Goal: Information Seeking & Learning: Understand process/instructions

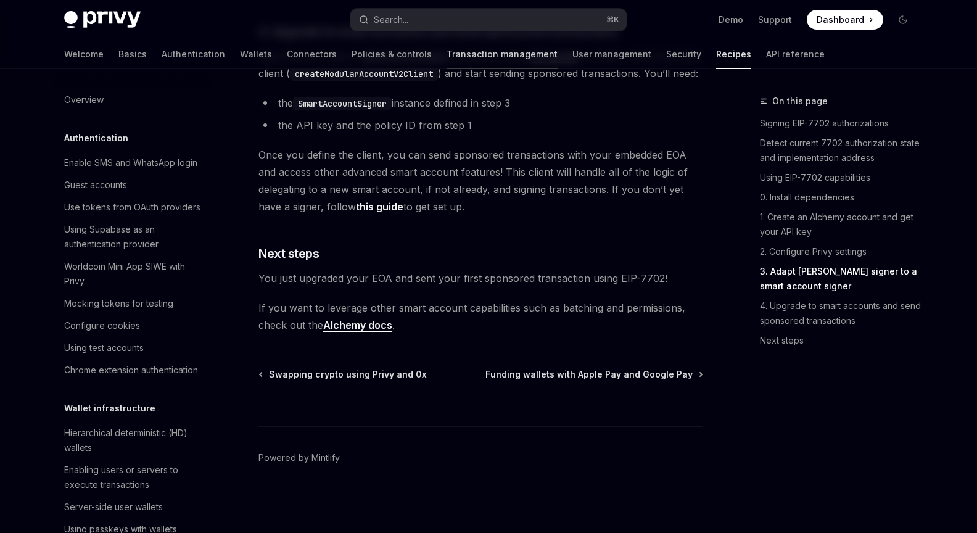
click at [470, 54] on link "Transaction management" at bounding box center [502, 54] width 111 height 30
type textarea "*"
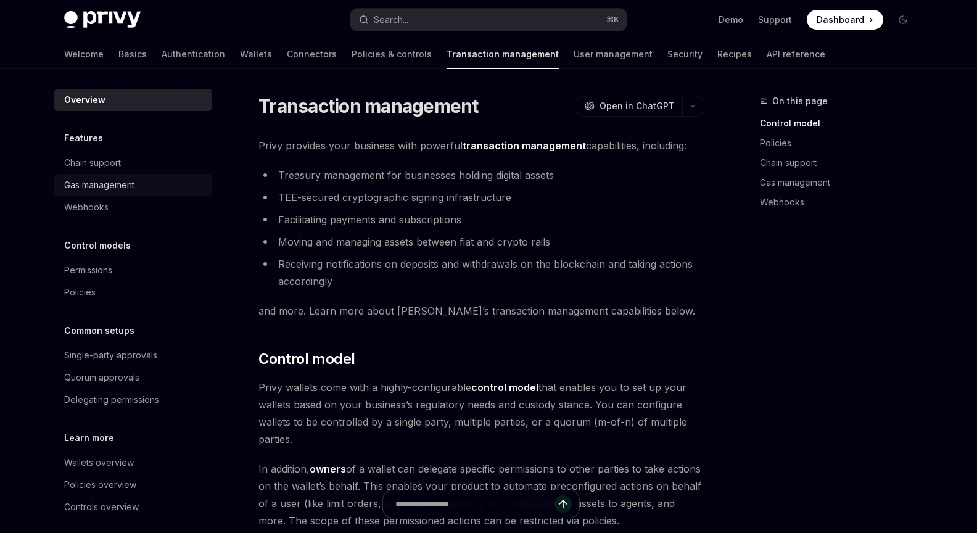
click at [109, 192] on div "Gas management" at bounding box center [99, 185] width 70 height 15
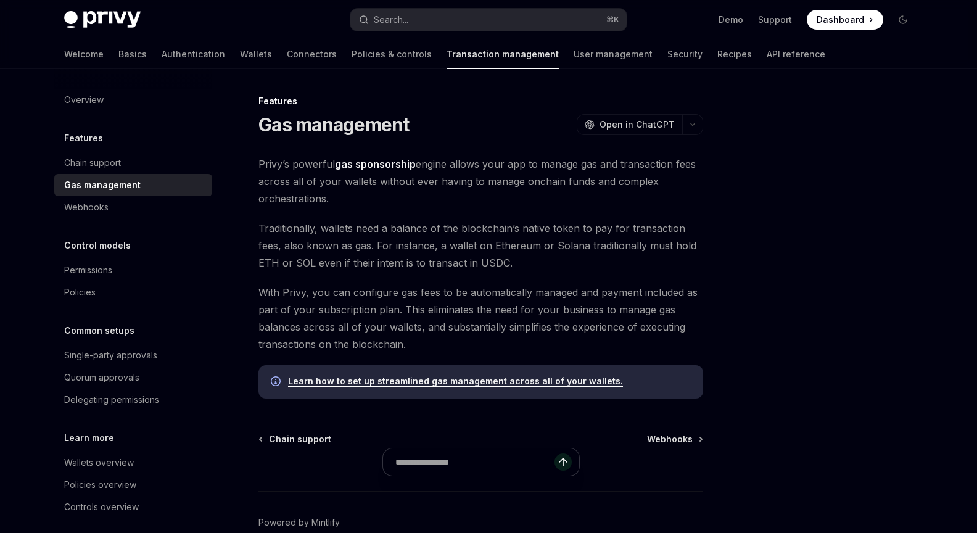
click at [355, 162] on strong "gas sponsorship" at bounding box center [375, 164] width 81 height 12
click at [360, 255] on span "Traditionally, wallets need a balance of the blockchain’s native token to pay f…" at bounding box center [481, 246] width 445 height 52
click at [403, 342] on span "With Privy, you can configure gas fees to be automatically managed and payment …" at bounding box center [481, 318] width 445 height 69
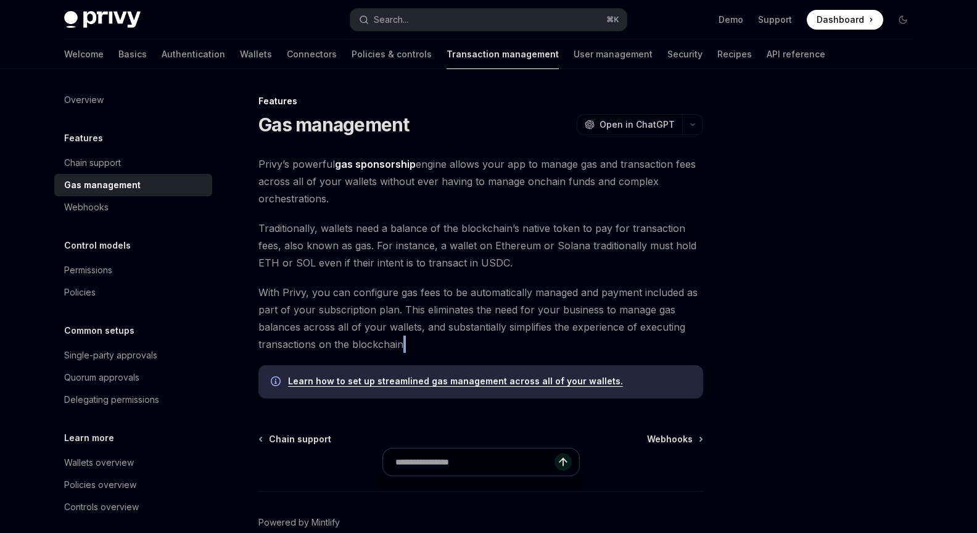
click at [403, 342] on span "With Privy, you can configure gas fees to be automatically managed and payment …" at bounding box center [481, 318] width 445 height 69
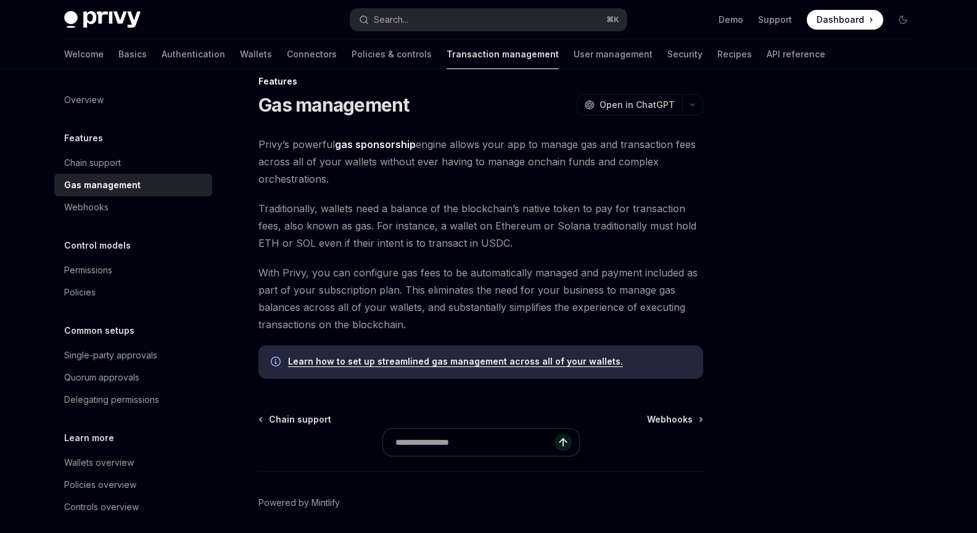
scroll to position [65, 0]
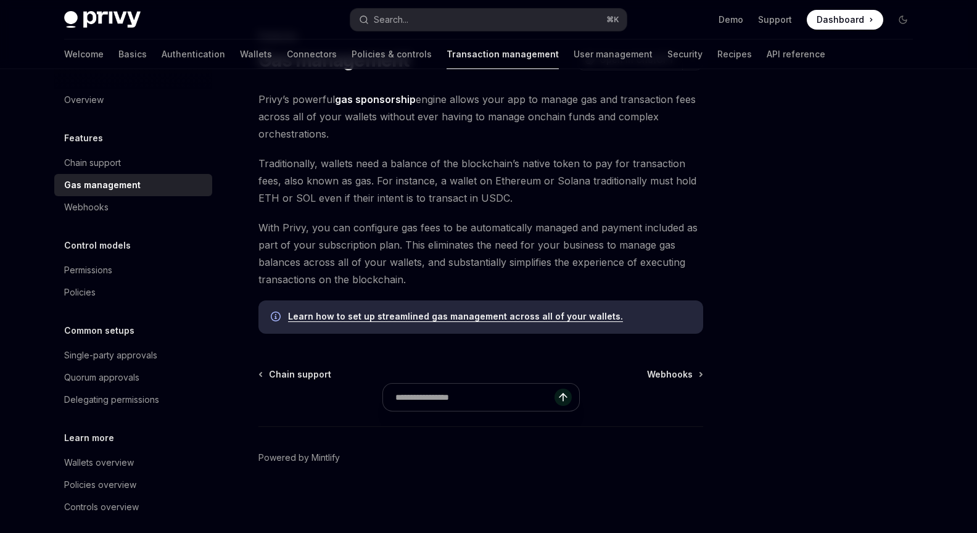
click at [407, 245] on span "With Privy, you can configure gas fees to be automatically managed and payment …" at bounding box center [481, 253] width 445 height 69
click at [402, 344] on div "Features Gas management OpenAI Open in ChatGPT OpenAI Open in ChatGPT Privy’s p…" at bounding box center [365, 281] width 681 height 504
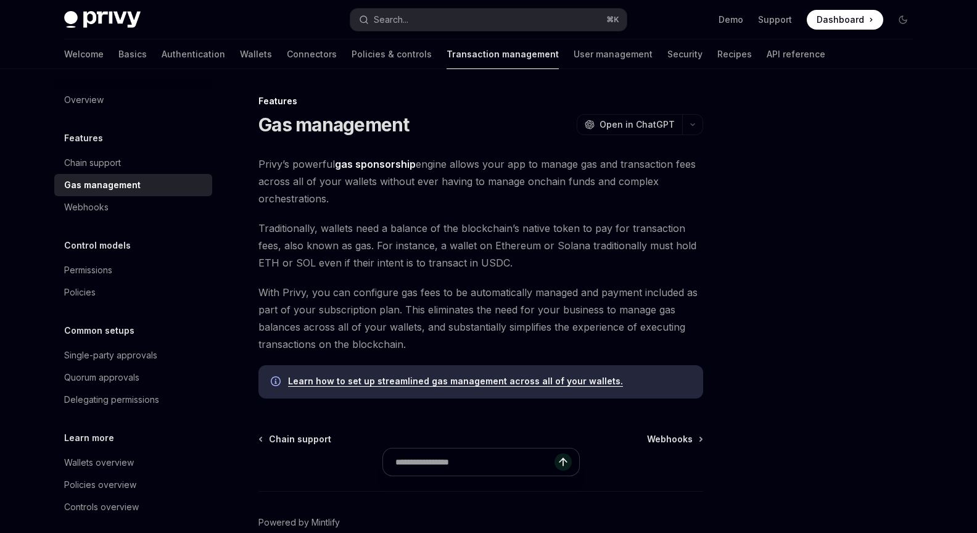
click at [136, 27] on img at bounding box center [102, 19] width 77 height 17
type textarea "*"
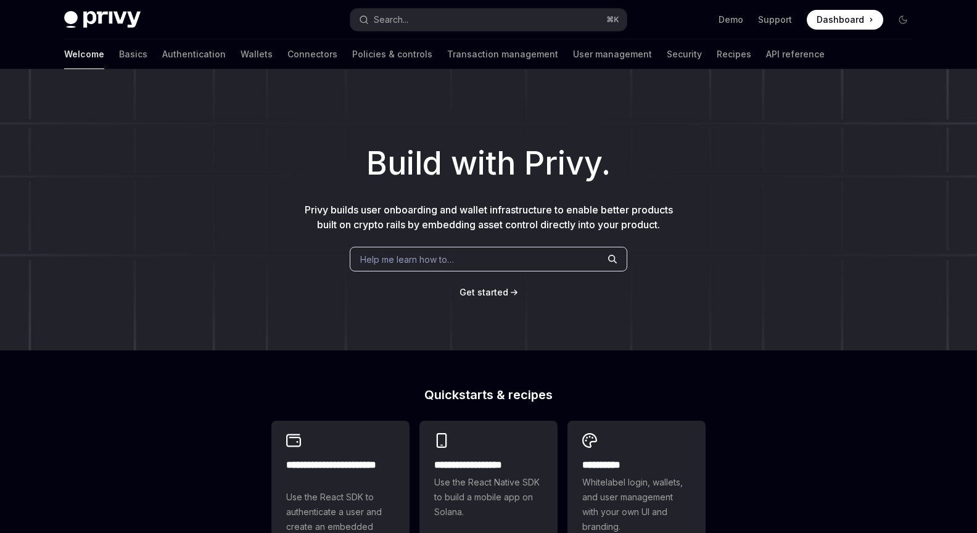
click at [444, 31] on div "Privy Docs home page Search... ⌘ K Demo Support Dashboard Dashboard Search..." at bounding box center [488, 19] width 849 height 39
click at [445, 27] on button "Search... ⌘ K" at bounding box center [488, 20] width 276 height 22
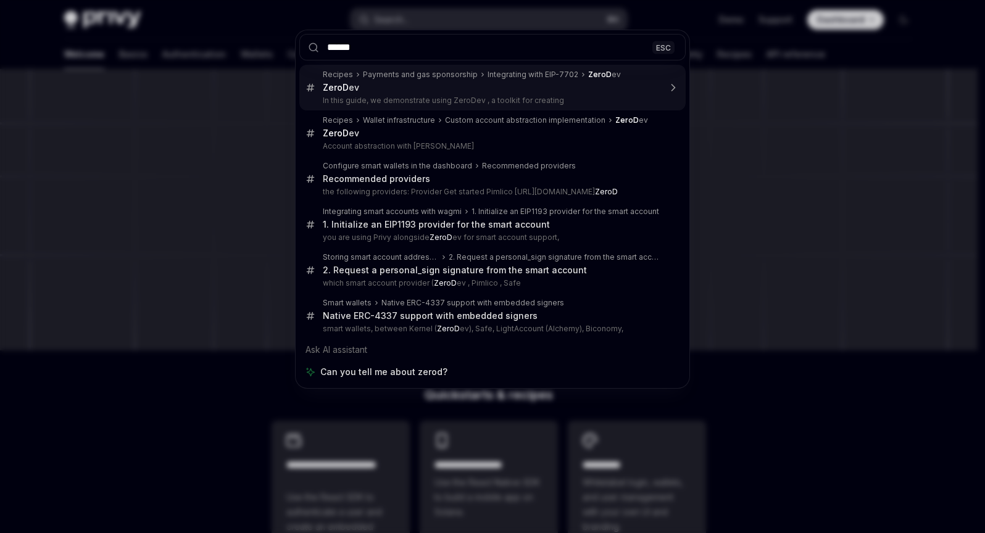
type input "*******"
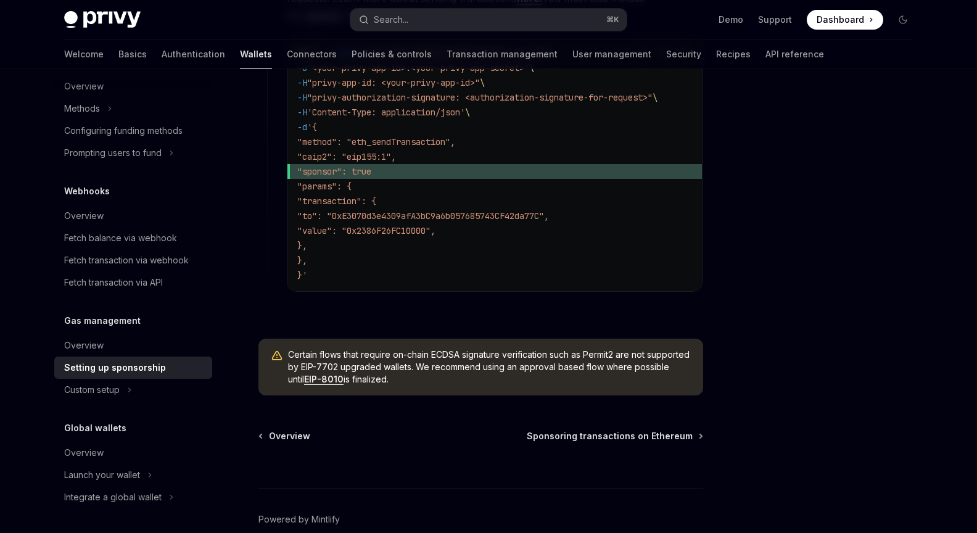
scroll to position [967, 0]
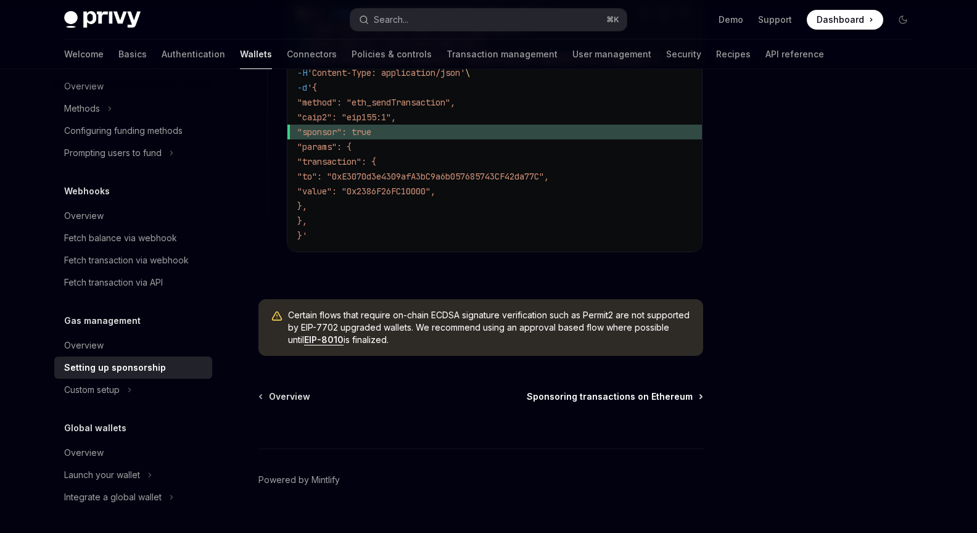
click at [583, 403] on span "Sponsoring transactions on Ethereum" at bounding box center [610, 397] width 166 height 12
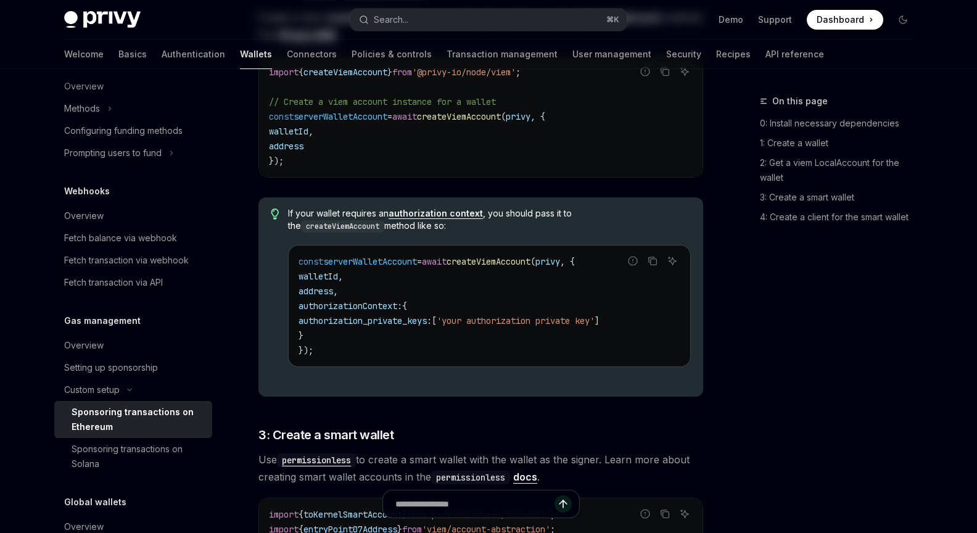
type textarea "*"
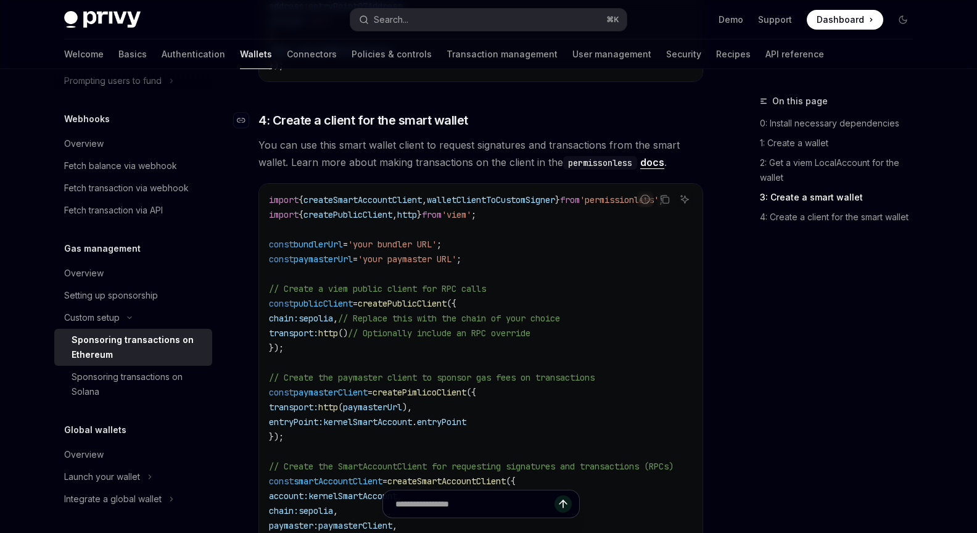
scroll to position [1347, 0]
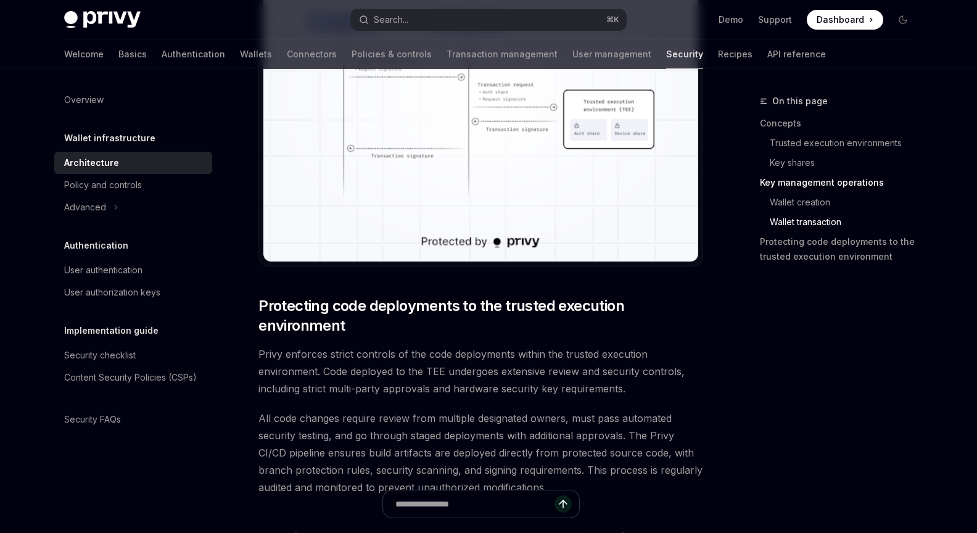
scroll to position [2591, 0]
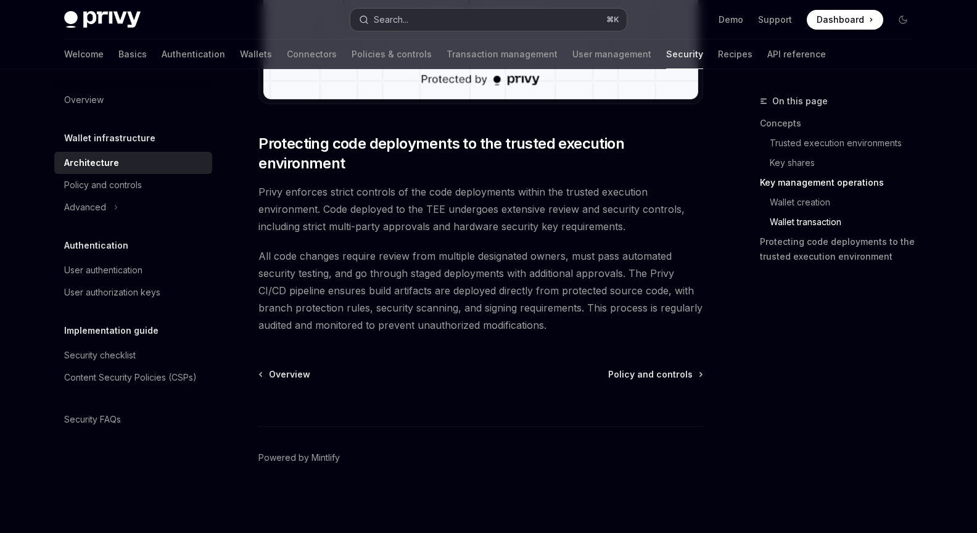
click at [432, 24] on button "Search... ⌘ K" at bounding box center [488, 20] width 276 height 22
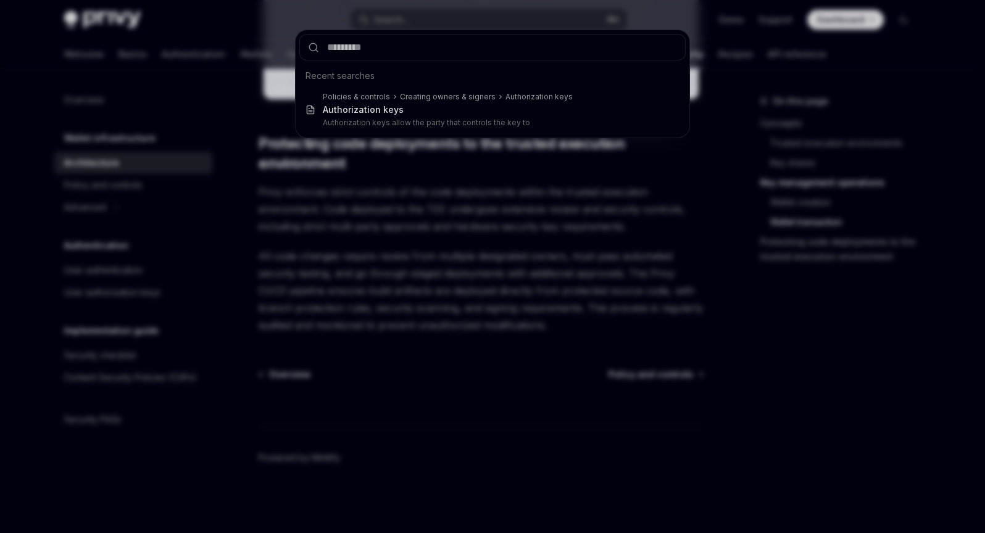
click at [173, 35] on div "Recent searches Policies & controls Creating owners & signers Authorization key…" at bounding box center [492, 266] width 985 height 533
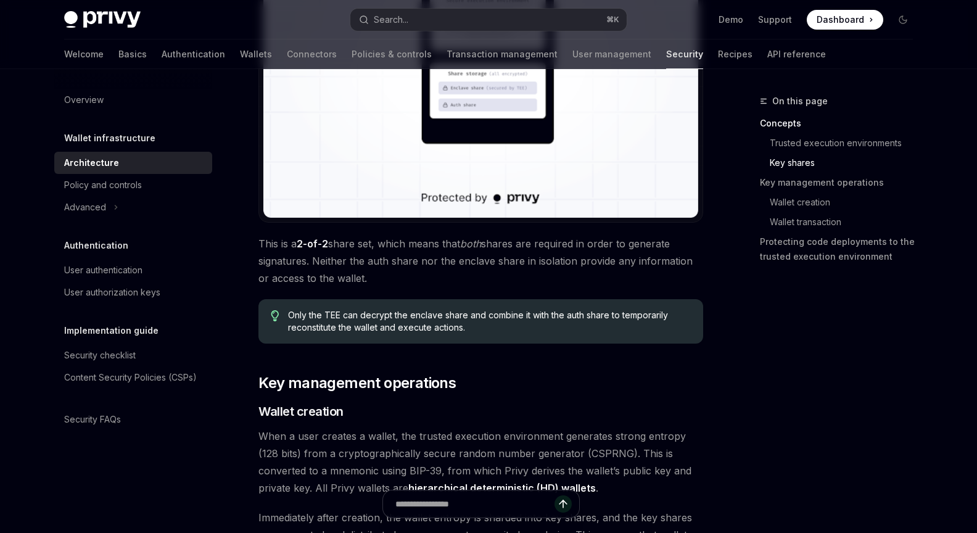
scroll to position [0, 0]
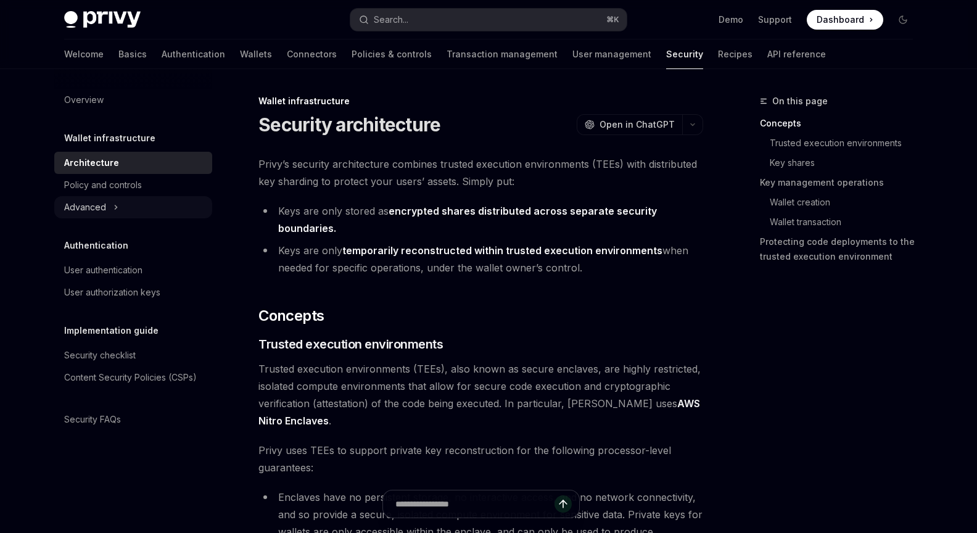
click at [118, 202] on button "Advanced" at bounding box center [133, 207] width 158 height 22
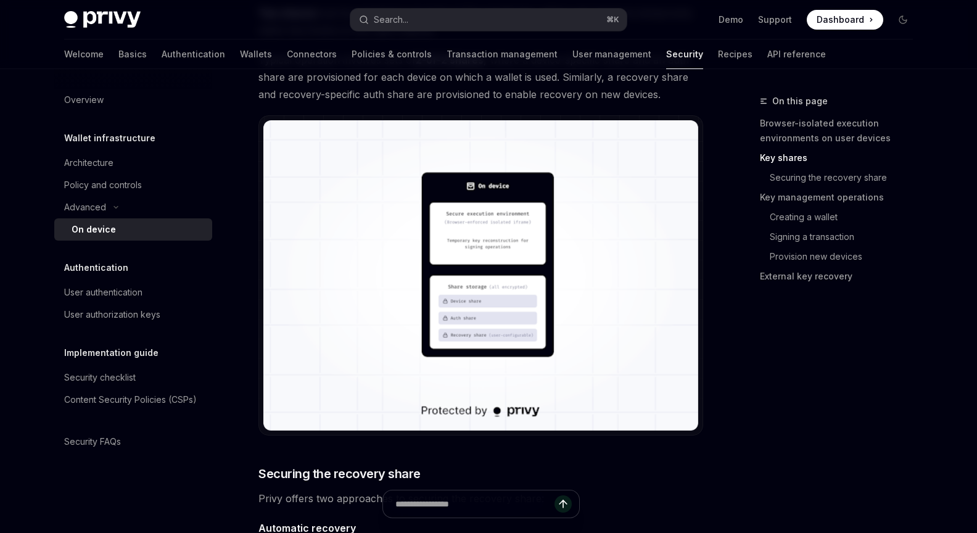
scroll to position [953, 0]
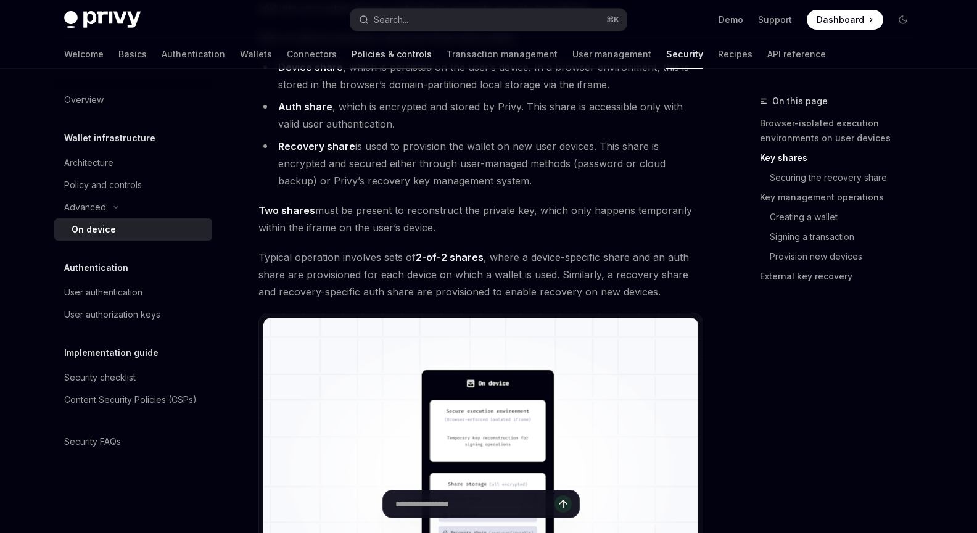
click at [352, 50] on link "Policies & controls" at bounding box center [392, 54] width 80 height 30
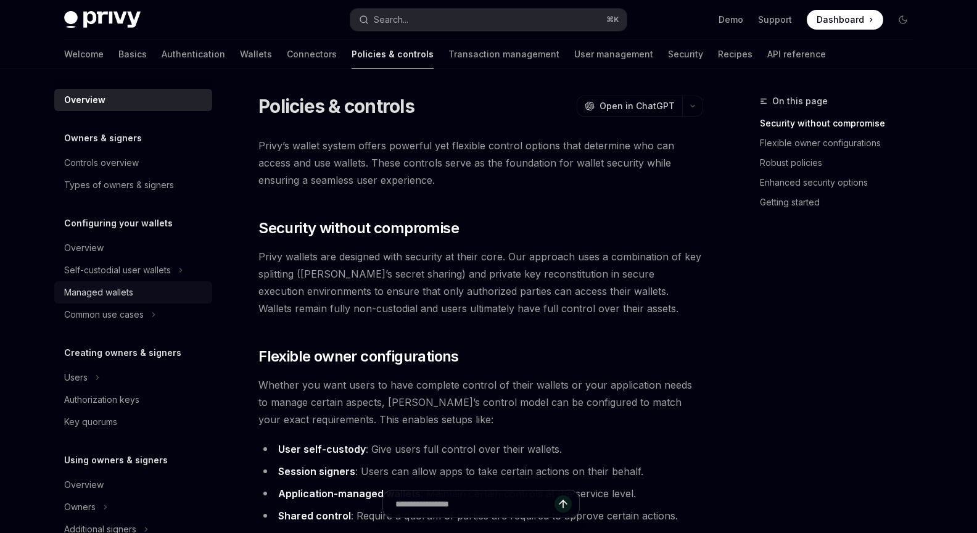
click at [131, 300] on link "Managed wallets" at bounding box center [133, 292] width 158 height 22
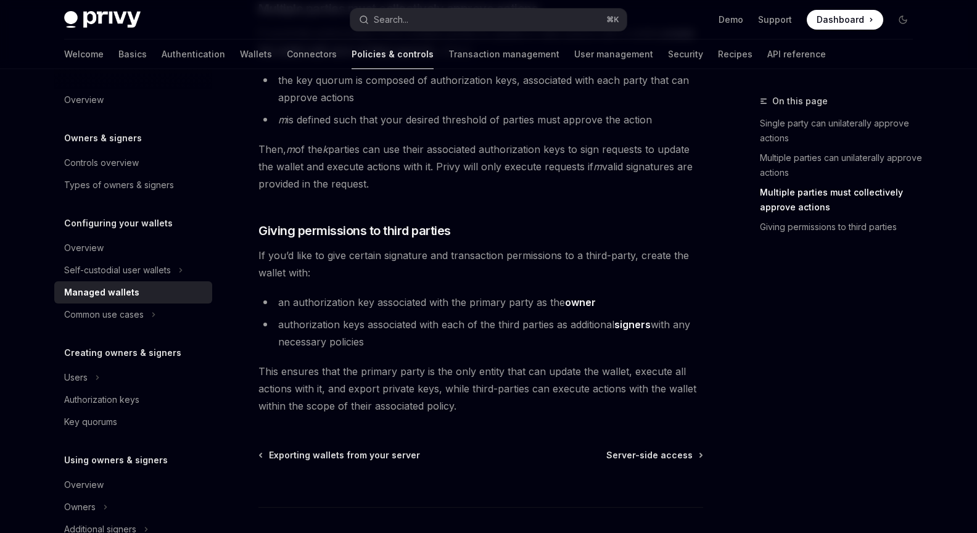
scroll to position [84, 0]
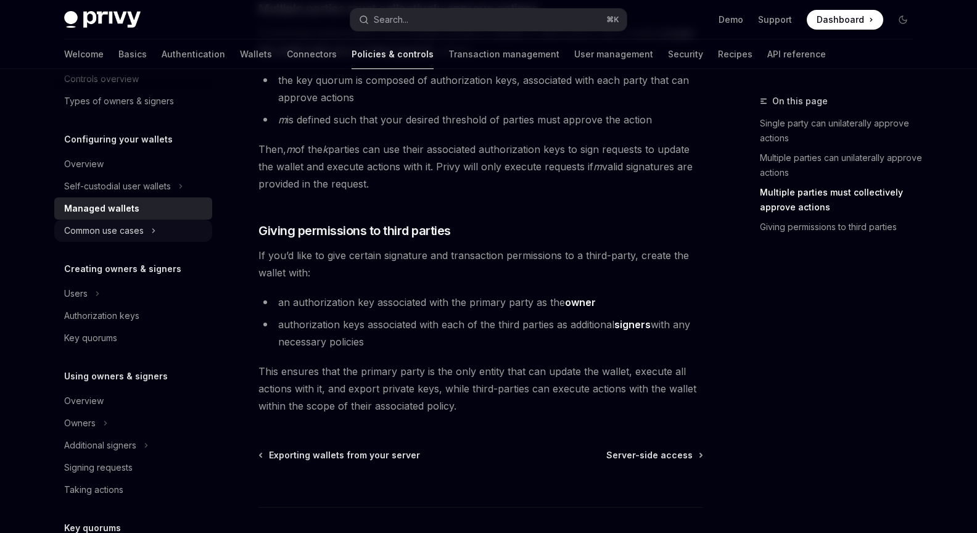
click at [107, 236] on div "Common use cases" at bounding box center [104, 230] width 80 height 15
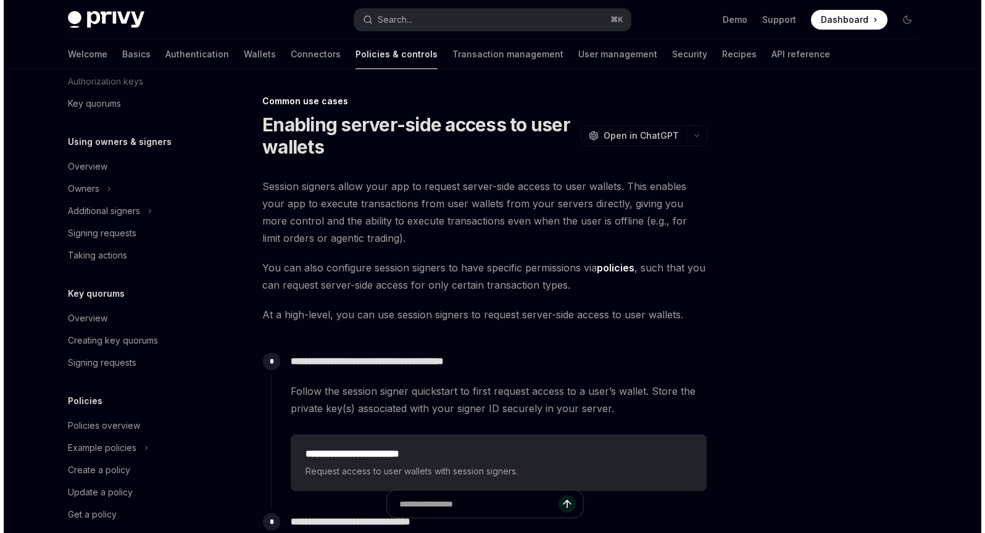
scroll to position [402, 0]
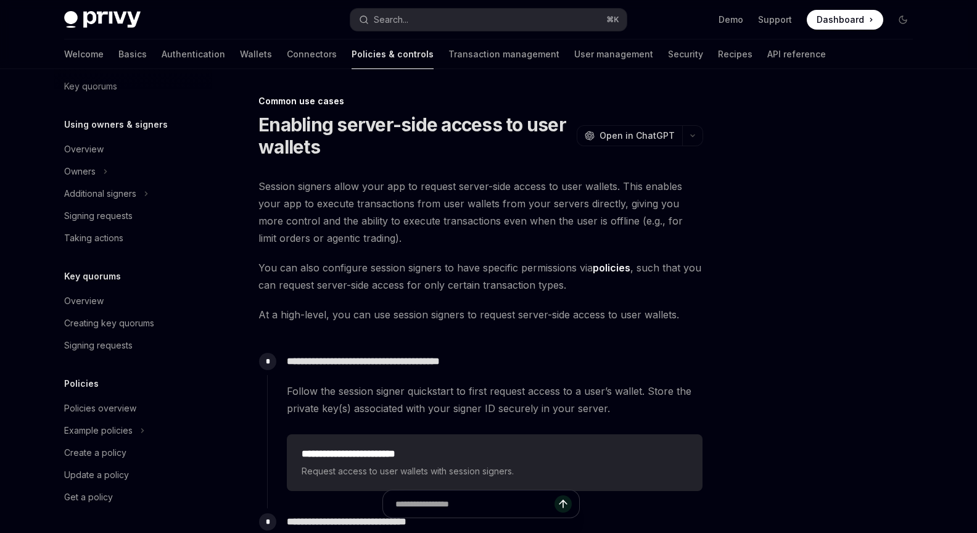
click at [106, 21] on img at bounding box center [102, 19] width 77 height 17
type textarea "*"
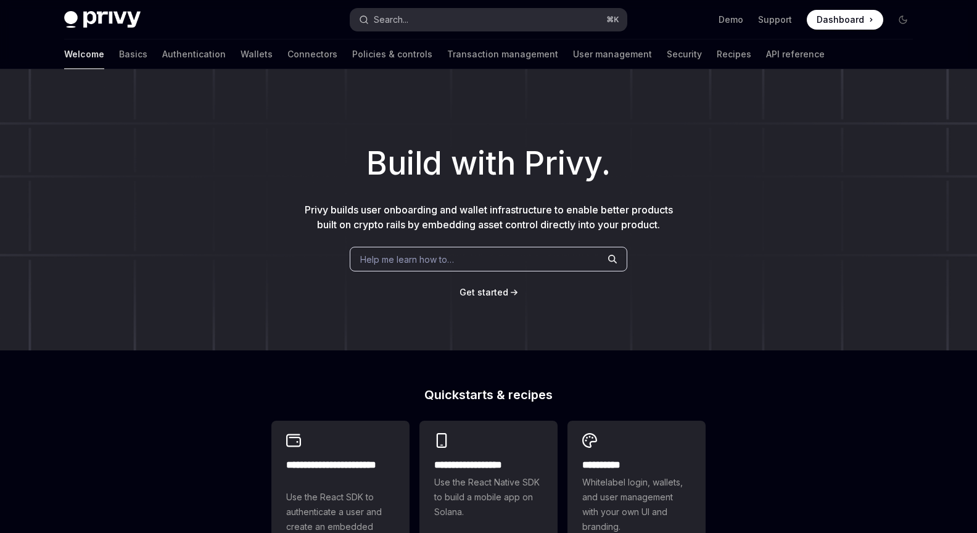
click at [408, 18] on div "Search..." at bounding box center [391, 19] width 35 height 15
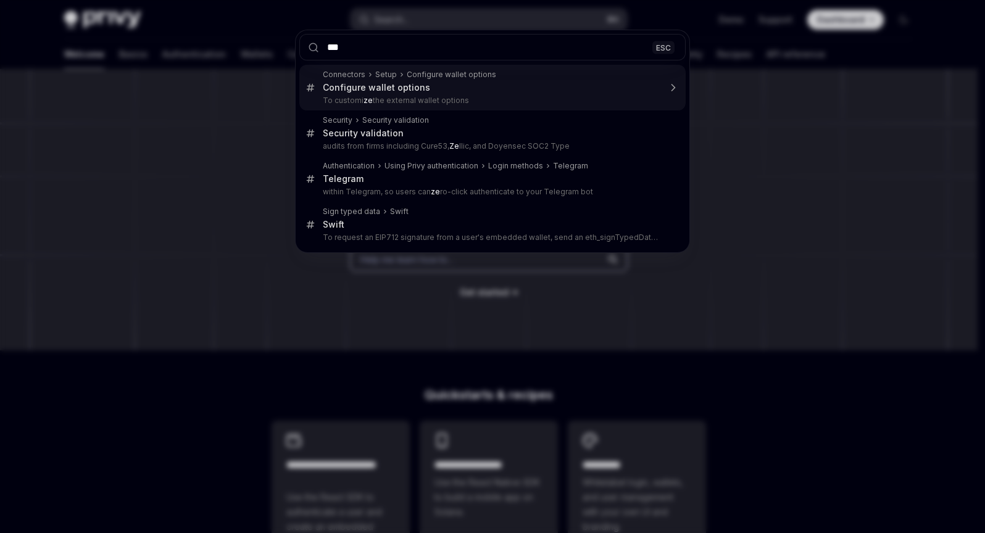
type input "****"
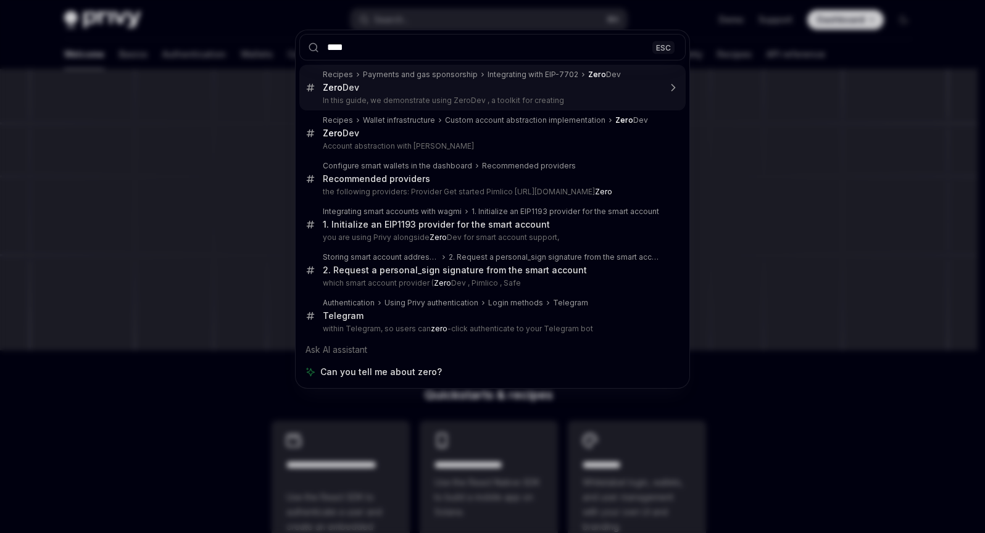
drag, startPoint x: 439, startPoint y: 85, endPoint x: 577, endPoint y: 75, distance: 138.0
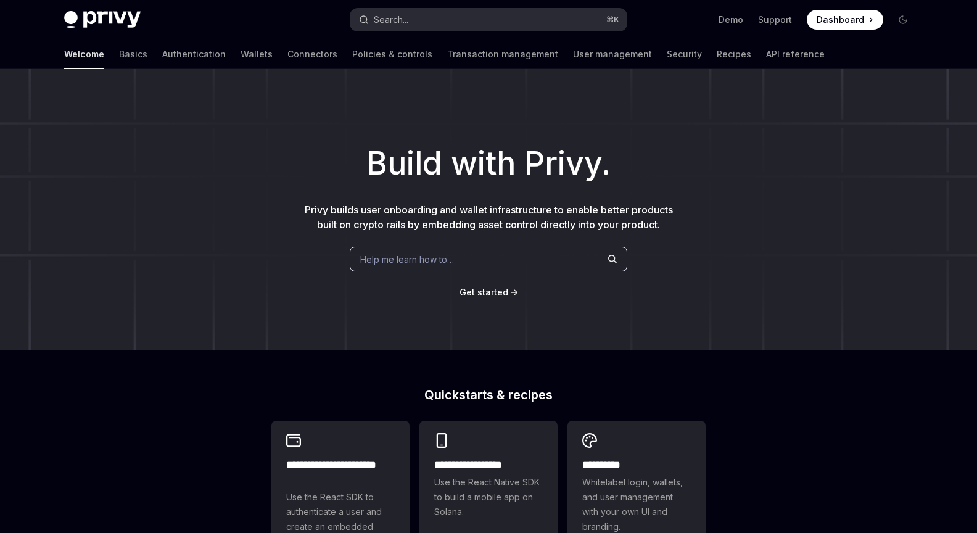
click at [428, 15] on button "Search... ⌘ K" at bounding box center [488, 20] width 276 height 22
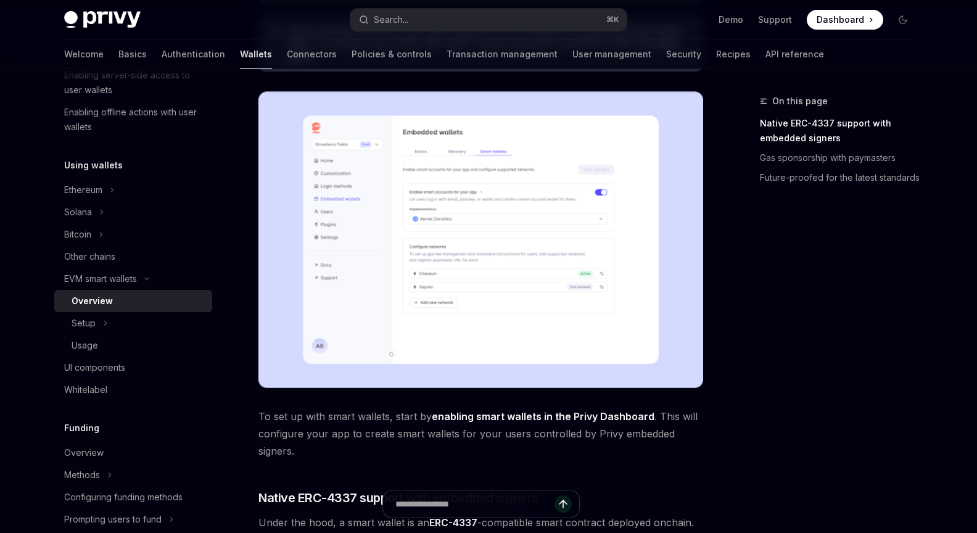
scroll to position [326, 0]
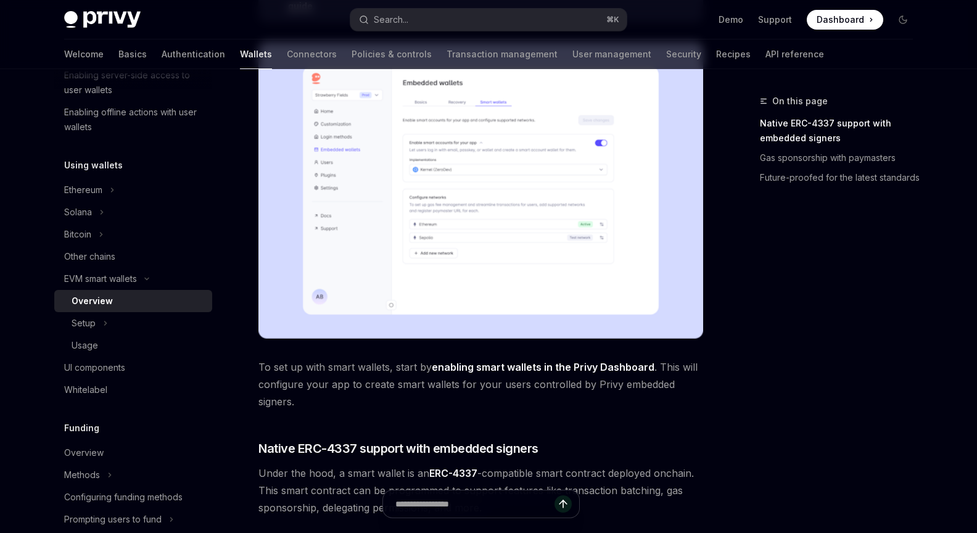
click at [589, 366] on link "enabling smart wallets in the Privy Dashboard" at bounding box center [543, 367] width 223 height 13
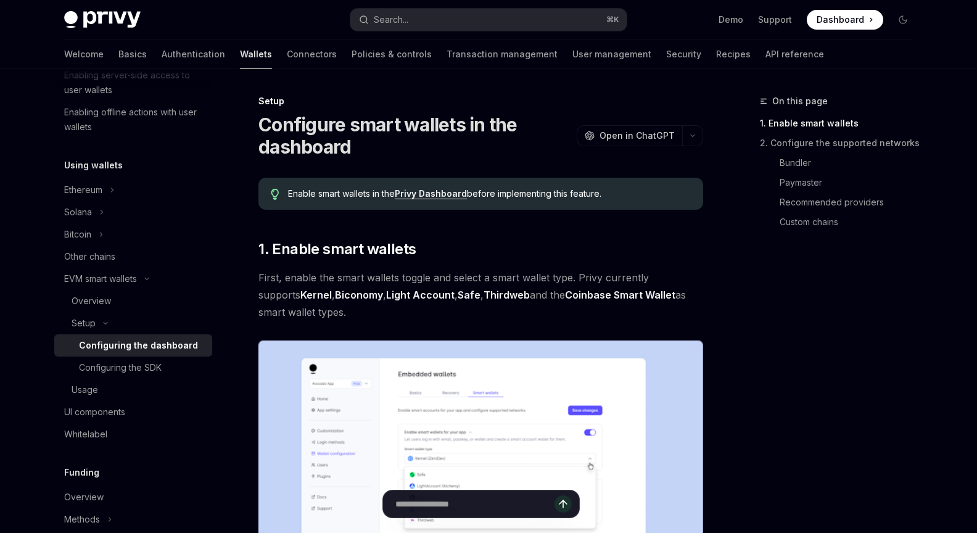
click at [426, 195] on link "Privy Dashboard" at bounding box center [431, 193] width 72 height 11
type textarea "*"
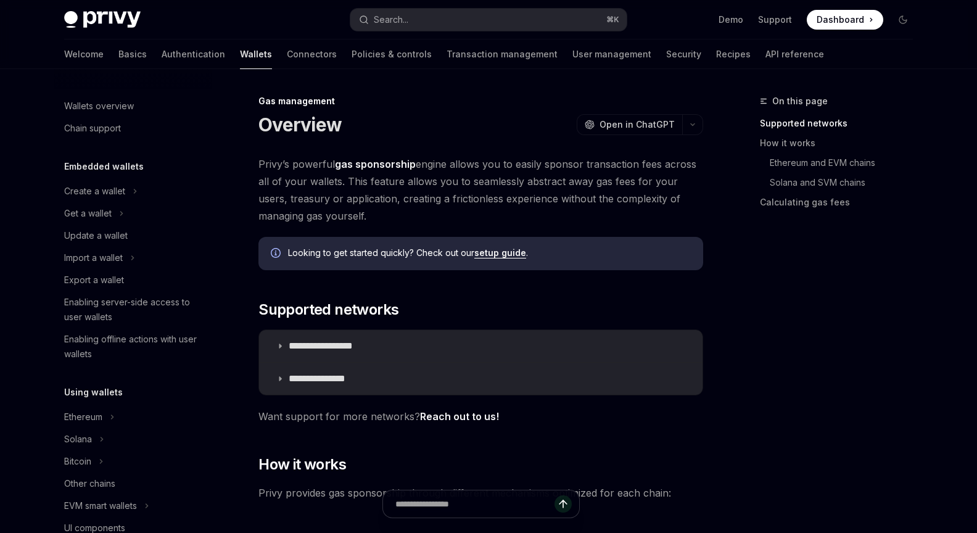
scroll to position [527, 0]
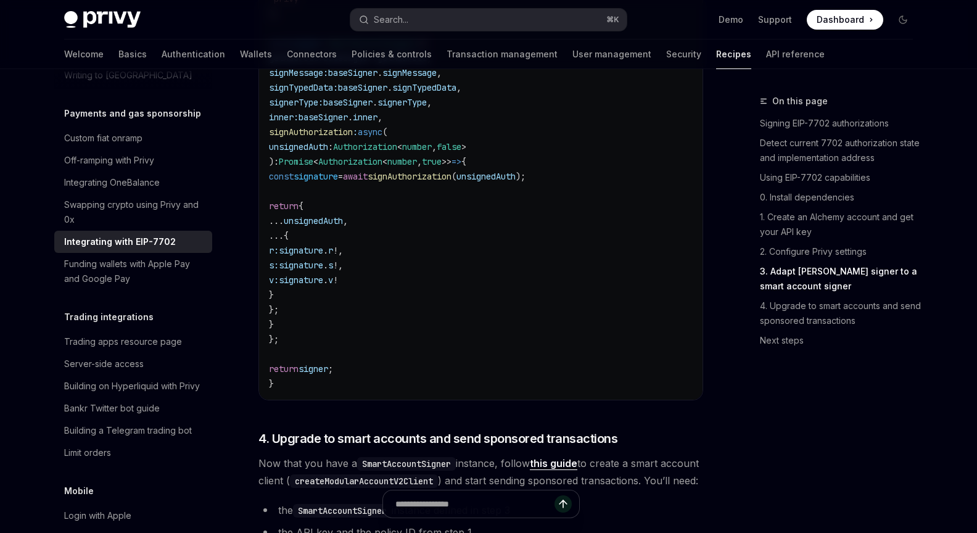
scroll to position [2497, 0]
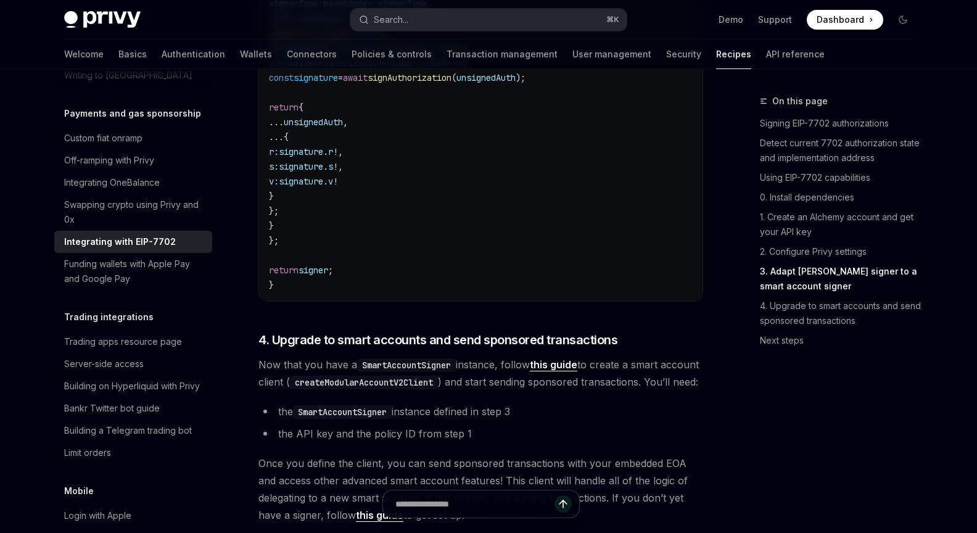
click at [431, 389] on code "createModularAccountV2Client" at bounding box center [364, 383] width 148 height 14
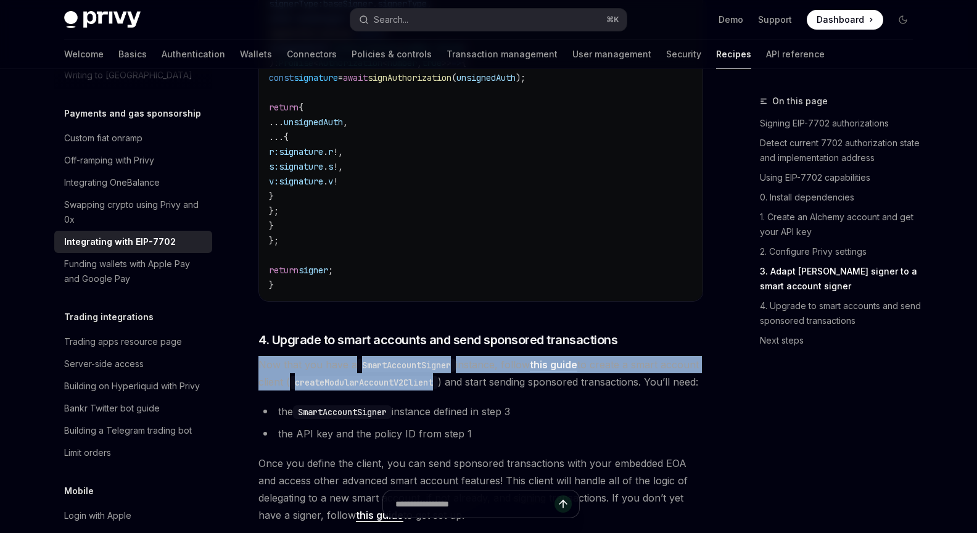
click at [431, 389] on code "createModularAccountV2Client" at bounding box center [364, 383] width 148 height 14
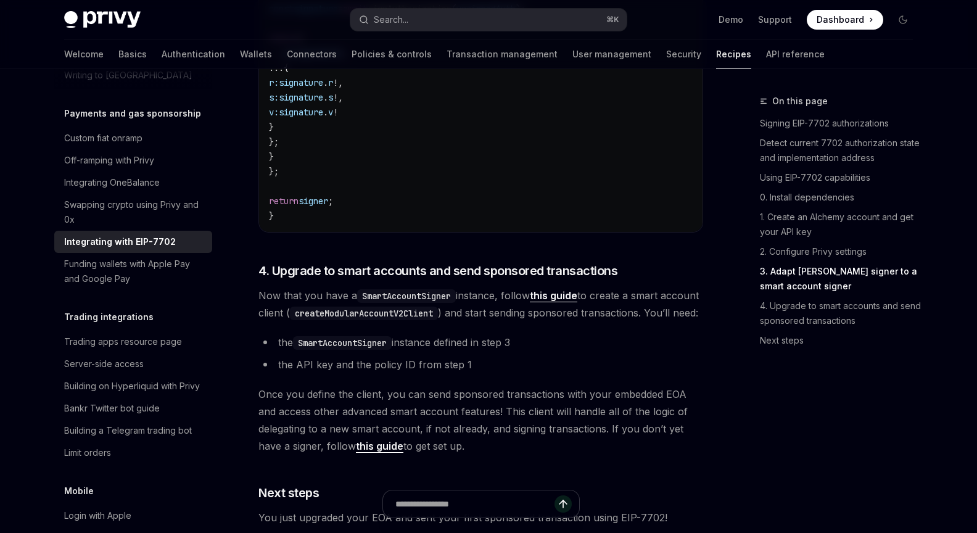
scroll to position [2596, 0]
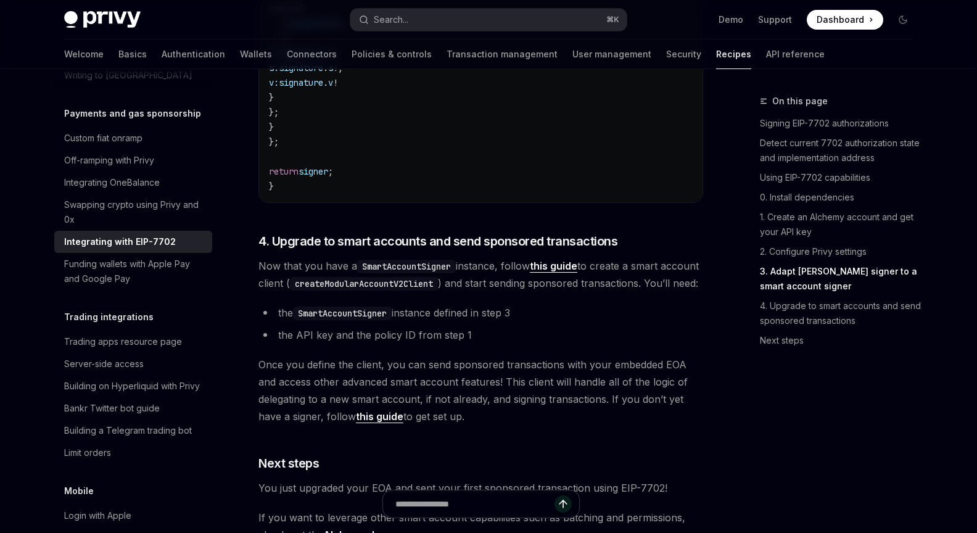
click at [431, 410] on span "Once you define the client, you can send sponsored transactions with your embed…" at bounding box center [481, 390] width 445 height 69
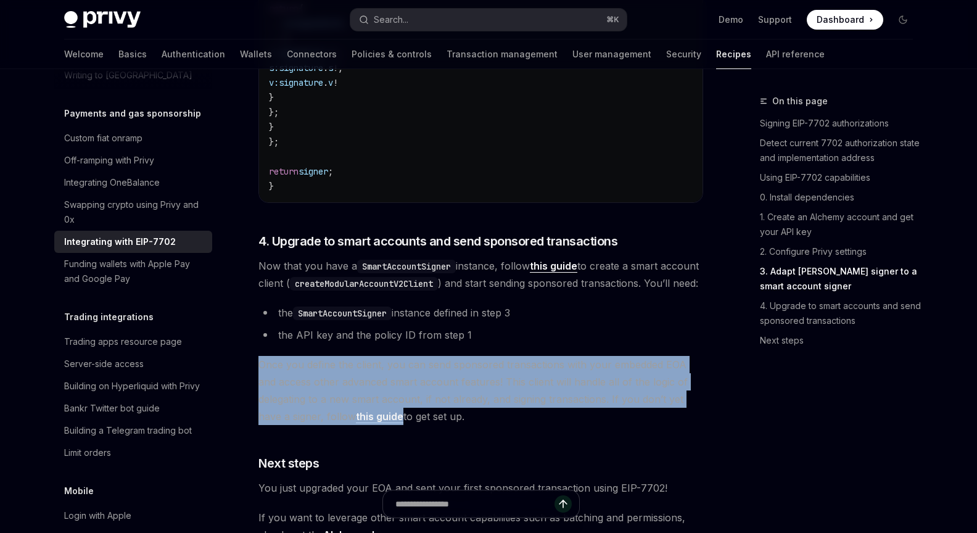
click at [431, 410] on span "Once you define the client, you can send sponsored transactions with your embed…" at bounding box center [481, 390] width 445 height 69
click at [450, 398] on span "Once you define the client, you can send sponsored transactions with your embed…" at bounding box center [481, 390] width 445 height 69
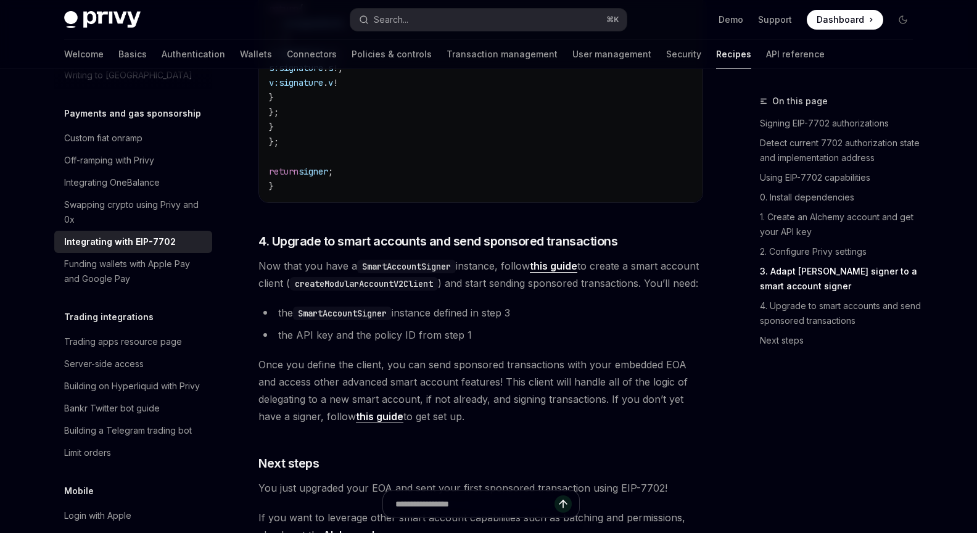
click at [363, 425] on span "Once you define the client, you can send sponsored transactions with your embed…" at bounding box center [481, 390] width 445 height 69
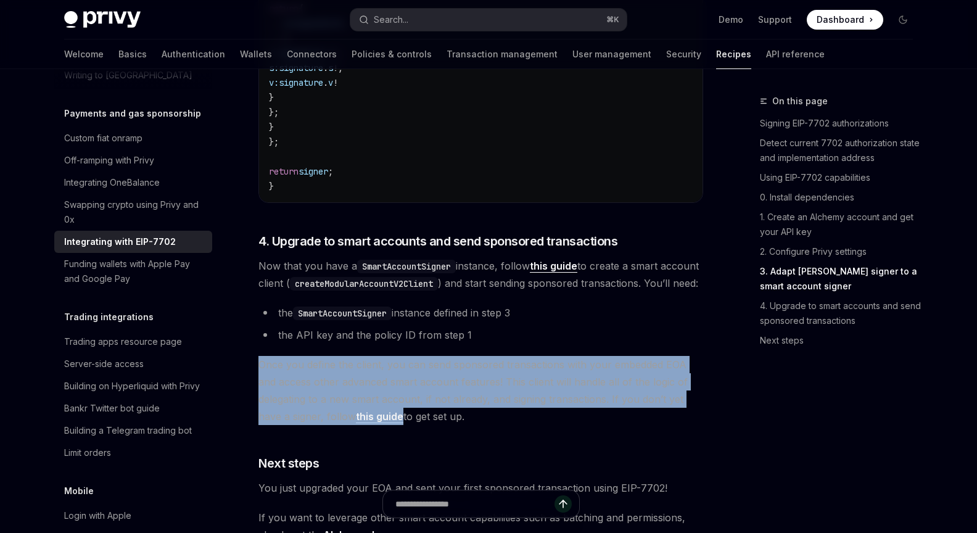
click at [363, 425] on span "Once you define the client, you can send sponsored transactions with your embed…" at bounding box center [481, 390] width 445 height 69
click at [507, 425] on span "Once you define the client, you can send sponsored transactions with your embed…" at bounding box center [481, 390] width 445 height 69
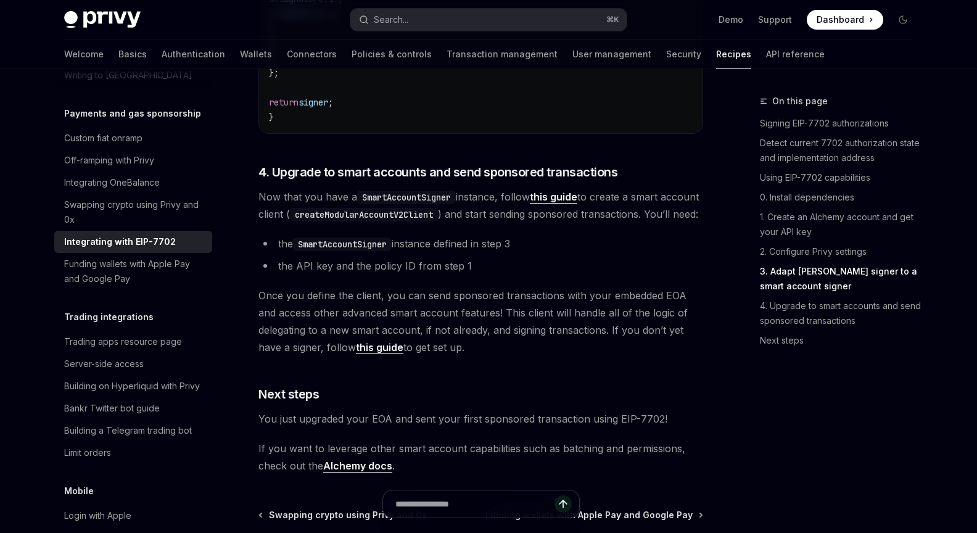
scroll to position [2725, 0]
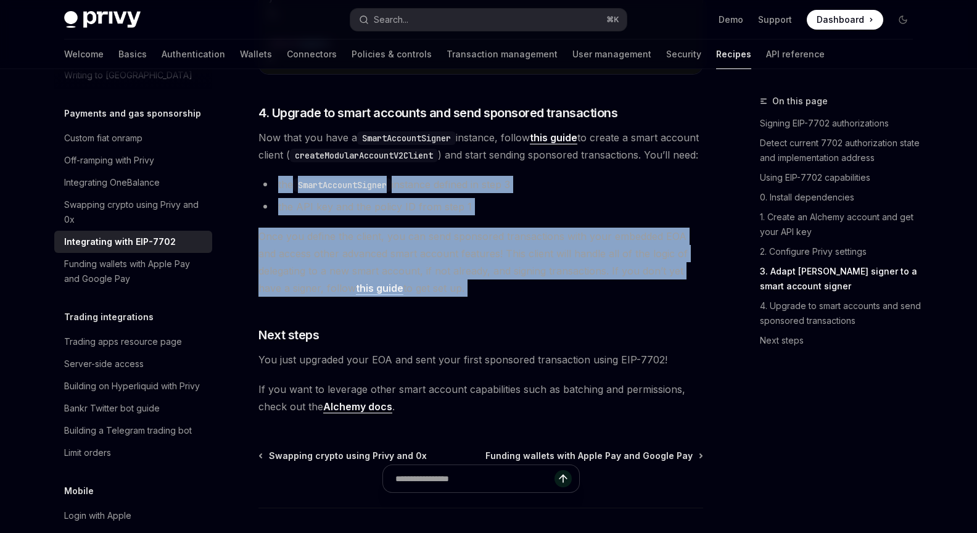
drag, startPoint x: 439, startPoint y: 456, endPoint x: 268, endPoint y: 234, distance: 280.6
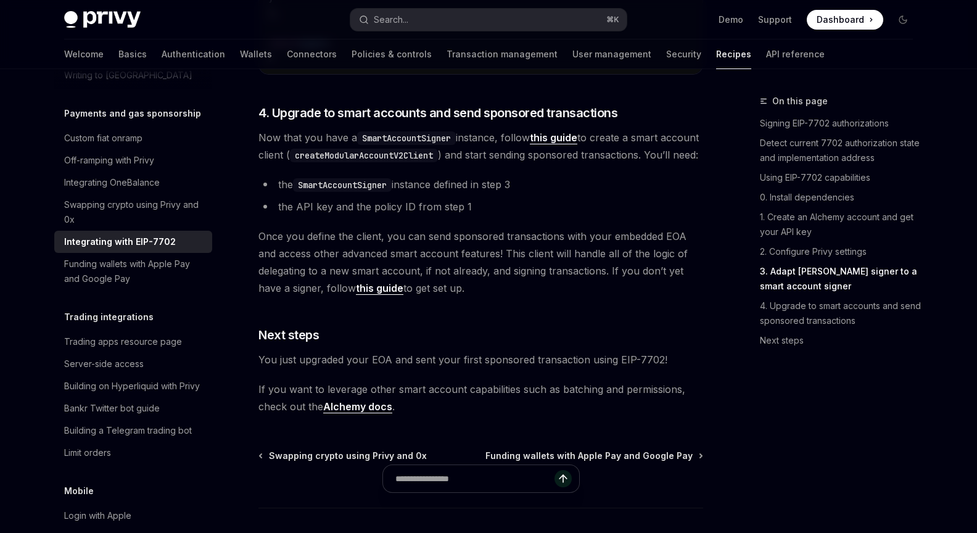
click at [264, 193] on li "the SmartAccountSigner instance defined in step 3" at bounding box center [481, 184] width 445 height 17
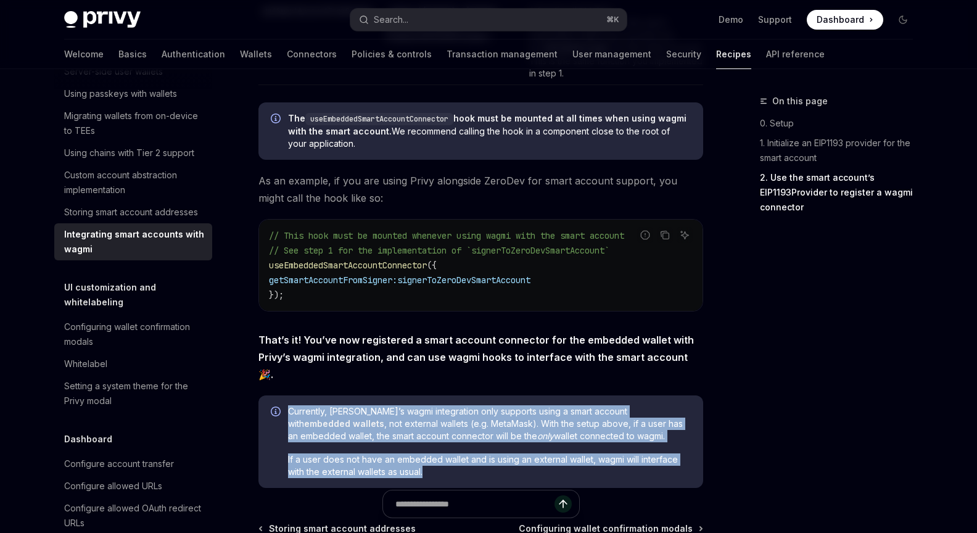
scroll to position [1925, 0]
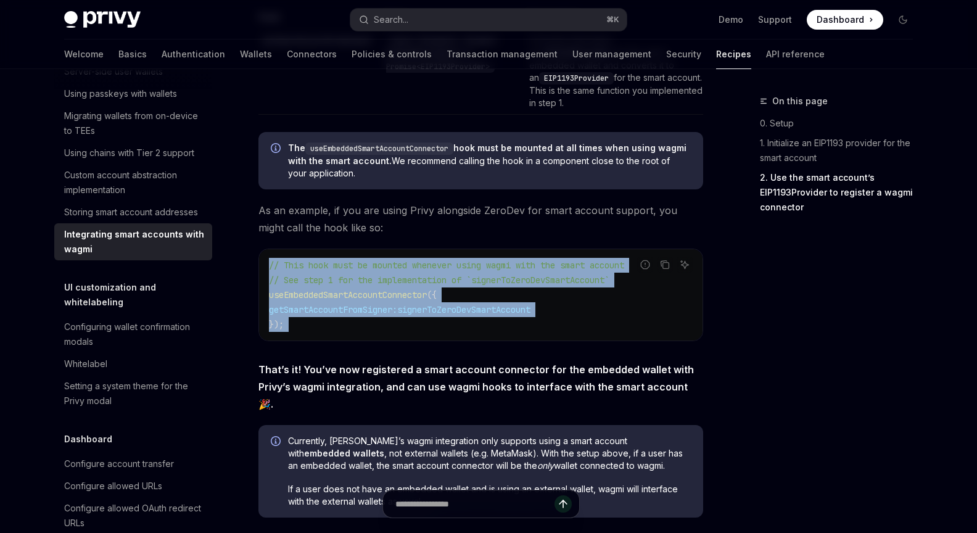
drag, startPoint x: 257, startPoint y: 215, endPoint x: 615, endPoint y: 357, distance: 384.7
copy div "Ask AI // This hook must be mounted whenever using wagmi with the smart account…"
click at [296, 95] on td "getSmartAccountFromSigner" at bounding box center [320, 72] width 123 height 86
